Goal: Find contact information: Find contact information

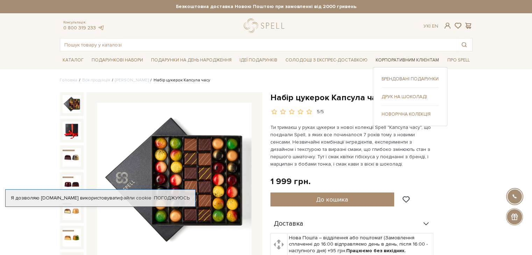
click at [394, 63] on link "Корпоративним клієнтам" at bounding box center [407, 60] width 69 height 11
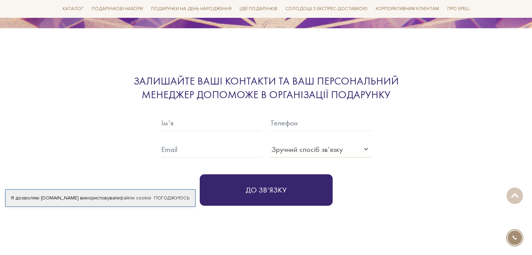
scroll to position [2345, 0]
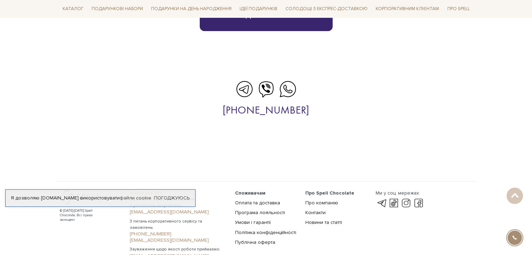
drag, startPoint x: 321, startPoint y: 99, endPoint x: 302, endPoint y: 132, distance: 38.2
click at [293, 119] on section "[PHONE_NUMBER]" at bounding box center [266, 97] width 532 height 86
click at [308, 142] on div at bounding box center [266, 148] width 421 height 17
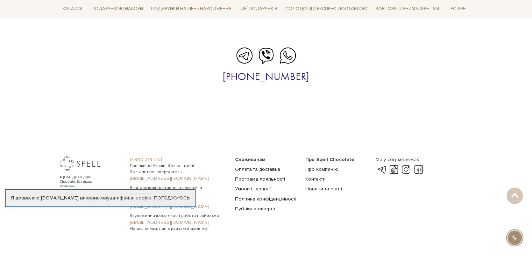
scroll to position [2380, 0]
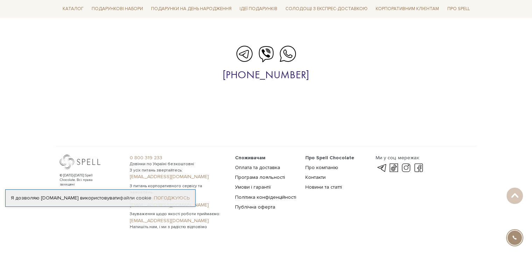
click at [176, 198] on link "Погоджуюсь" at bounding box center [172, 198] width 36 height 6
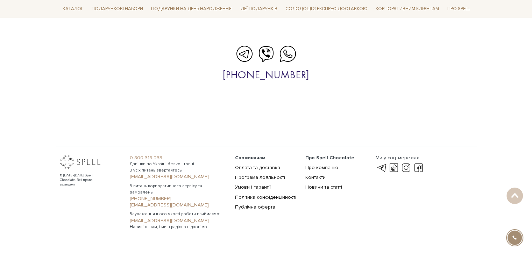
click at [183, 202] on link "[EMAIL_ADDRESS][DOMAIN_NAME]" at bounding box center [178, 205] width 97 height 6
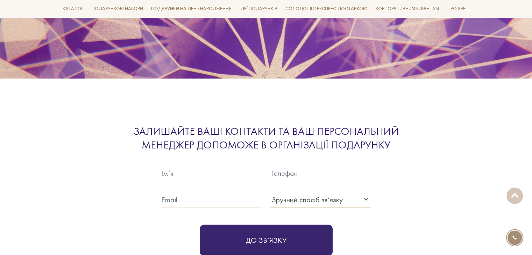
scroll to position [2135, 0]
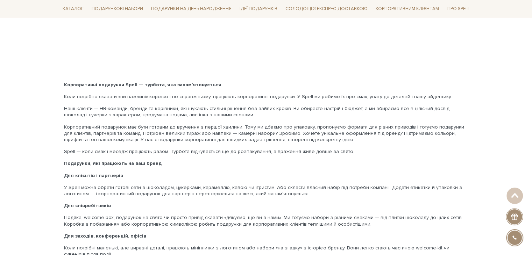
scroll to position [350, 0]
